Goal: Task Accomplishment & Management: Manage account settings

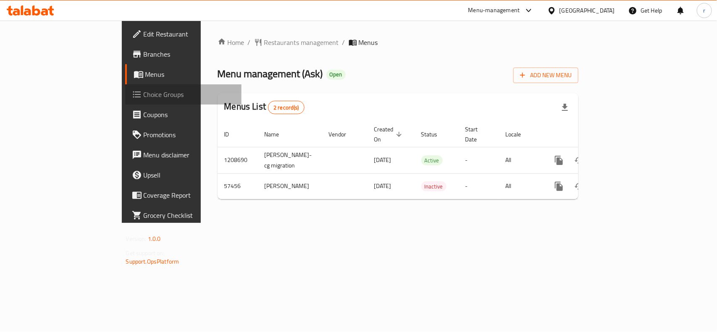
click at [144, 92] on span "Choice Groups" at bounding box center [189, 94] width 91 height 10
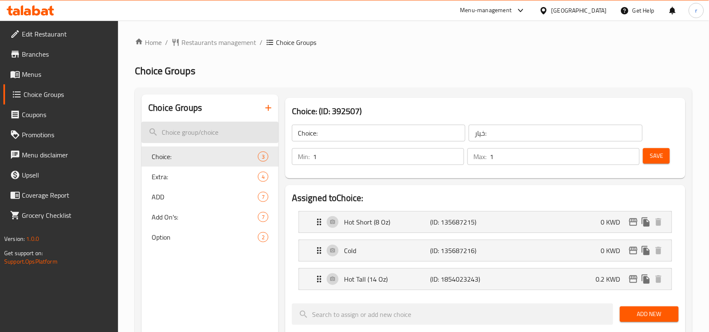
click at [215, 134] on input "search" at bounding box center [210, 132] width 137 height 21
paste input "Changes of Toppings"
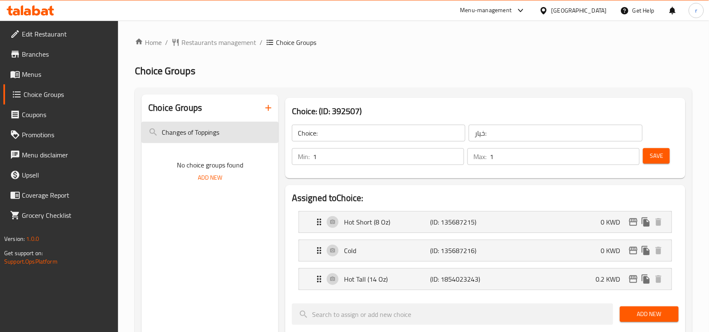
click at [236, 128] on input "Changes of Toppings" at bounding box center [210, 132] width 137 height 21
drag, startPoint x: 196, startPoint y: 131, endPoint x: 39, endPoint y: 136, distance: 156.8
click at [39, 136] on div "Edit Restaurant Branches Menus Choice Groups Coupons Promotions Menu disclaimer…" at bounding box center [354, 337] width 709 height 632
click at [219, 139] on input "Toppings" at bounding box center [210, 132] width 137 height 21
type input "T"
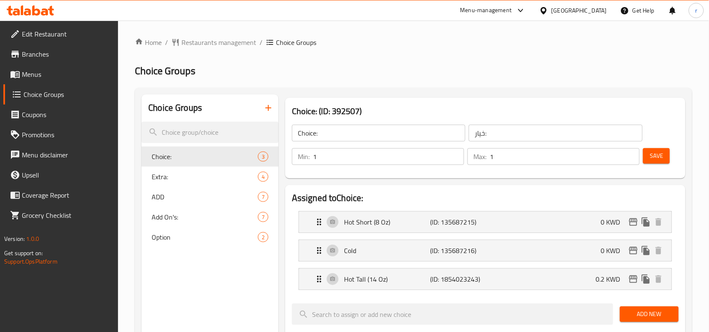
click at [177, 223] on div "Add On's: 7" at bounding box center [210, 217] width 137 height 20
type input "Add On's:"
type input "الإضافات:"
type input "0"
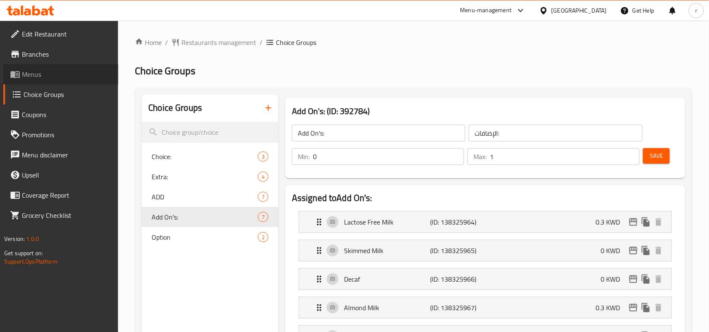
click at [51, 76] on span "Menus" at bounding box center [67, 74] width 90 height 10
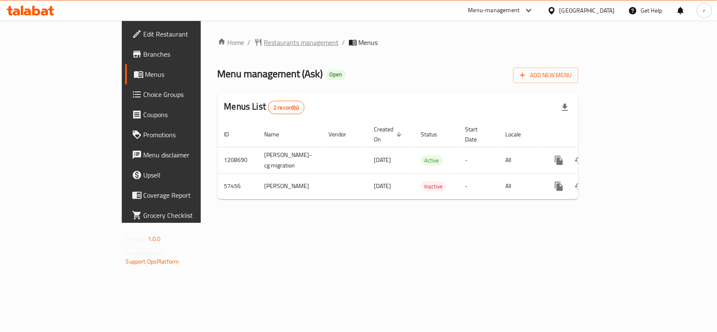
click at [264, 43] on span "Restaurants management" at bounding box center [301, 42] width 75 height 10
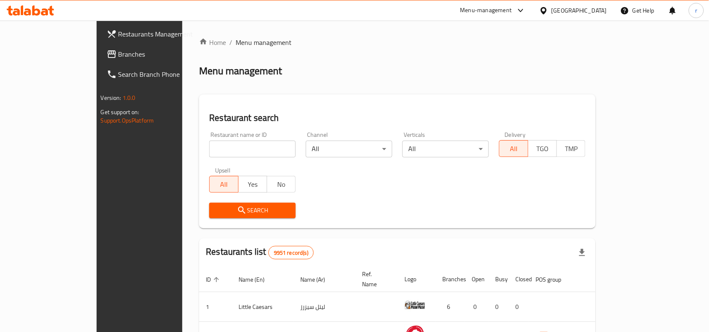
click at [118, 57] on span "Branches" at bounding box center [163, 54] width 90 height 10
